Goal: Download file/media

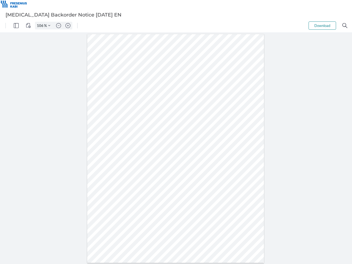
click at [16, 26] on img "Panel" at bounding box center [16, 25] width 5 height 5
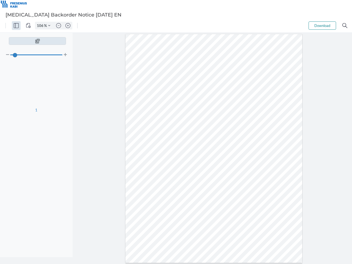
click at [28, 26] on img "View Controls" at bounding box center [28, 25] width 5 height 5
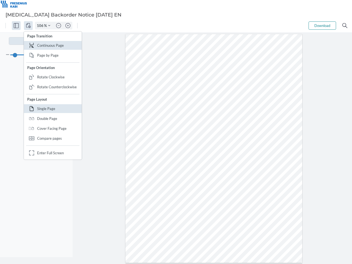
click at [41, 26] on input "106" at bounding box center [39, 25] width 9 height 5
click at [49, 26] on img "Zoom Controls" at bounding box center [49, 25] width 2 height 2
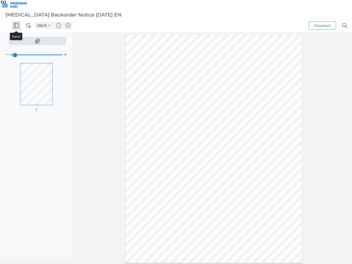
click at [59, 26] on img "Zoom out" at bounding box center [58, 25] width 5 height 5
click at [68, 26] on img "Zoom in" at bounding box center [68, 25] width 5 height 5
type input "106"
click at [323, 26] on button "Download" at bounding box center [323, 25] width 28 height 8
click at [345, 26] on img "Search" at bounding box center [345, 25] width 5 height 5
